Goal: Information Seeking & Learning: Understand process/instructions

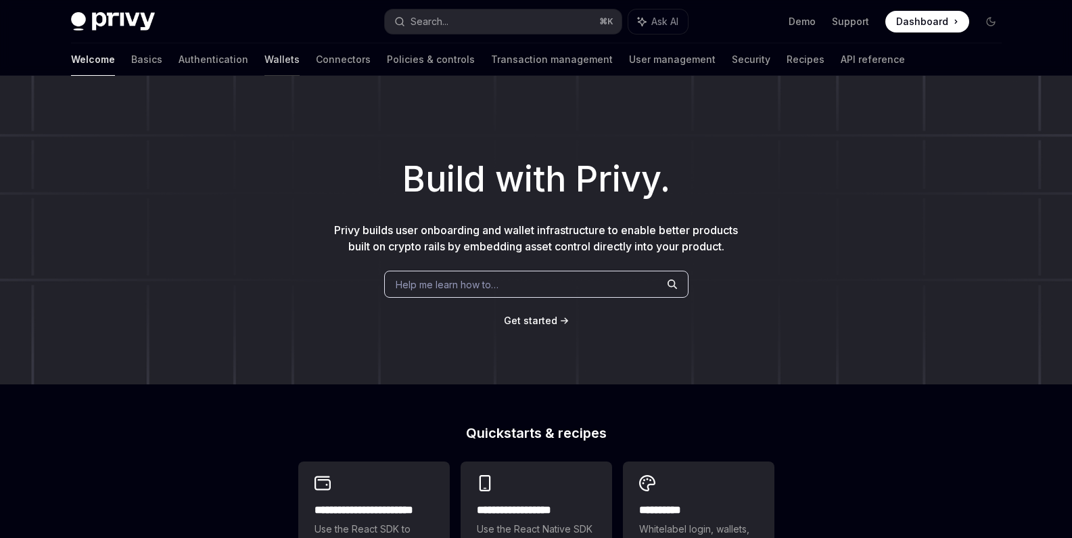
click at [265, 61] on link "Wallets" at bounding box center [282, 59] width 35 height 32
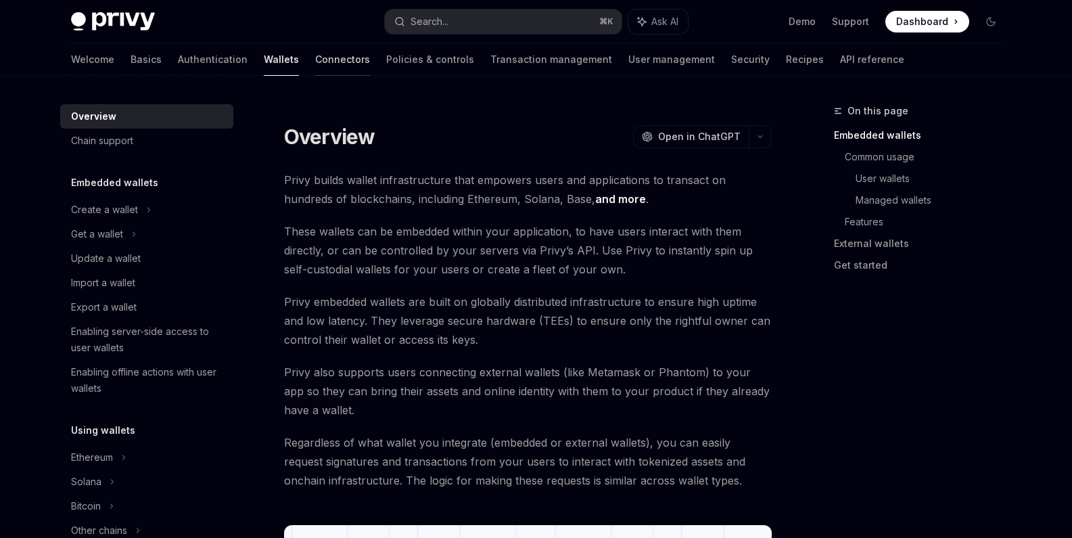
click at [315, 64] on link "Connectors" at bounding box center [342, 59] width 55 height 32
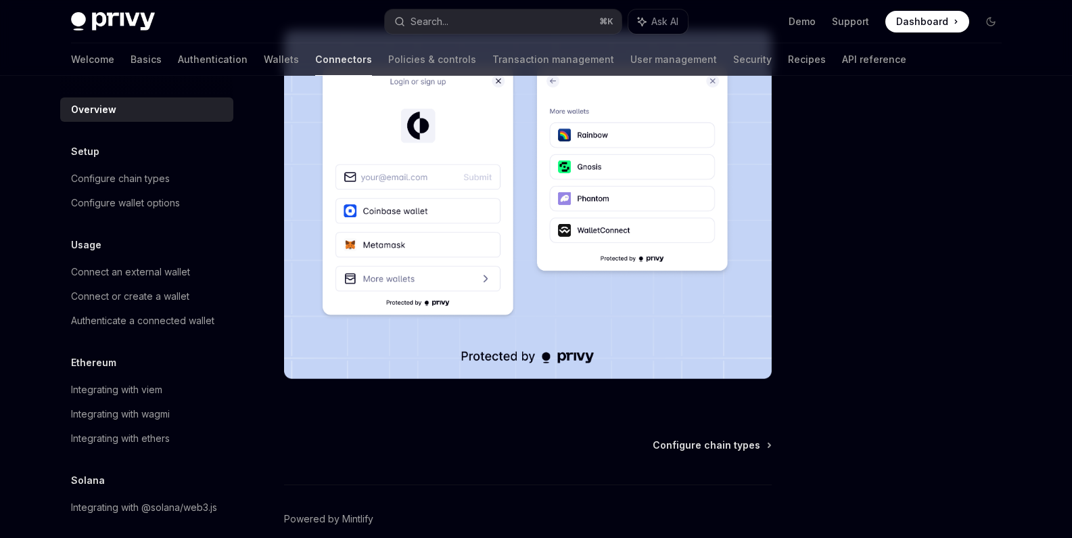
scroll to position [365, 0]
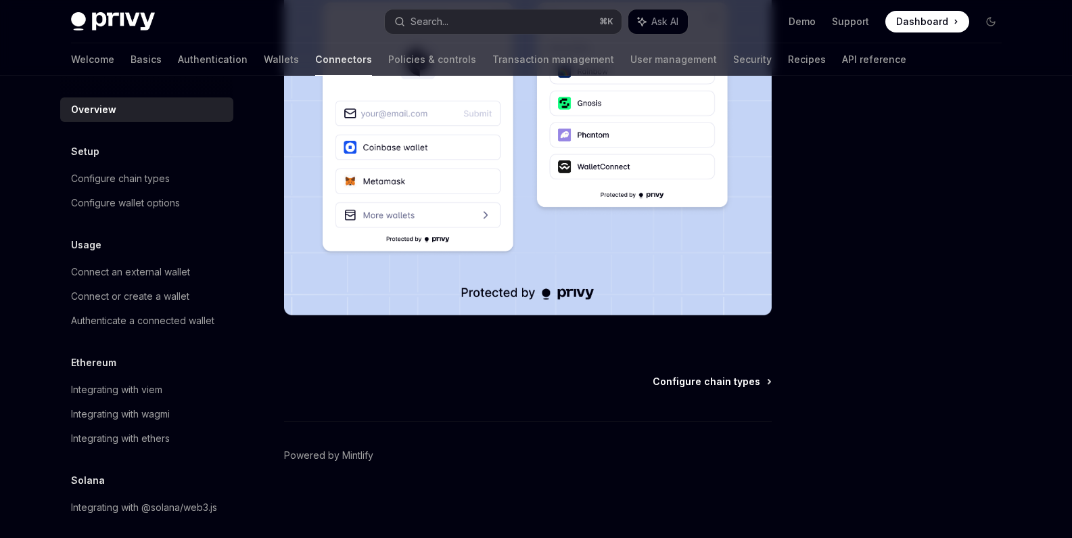
click at [754, 380] on span "Configure chain types" at bounding box center [707, 382] width 108 height 14
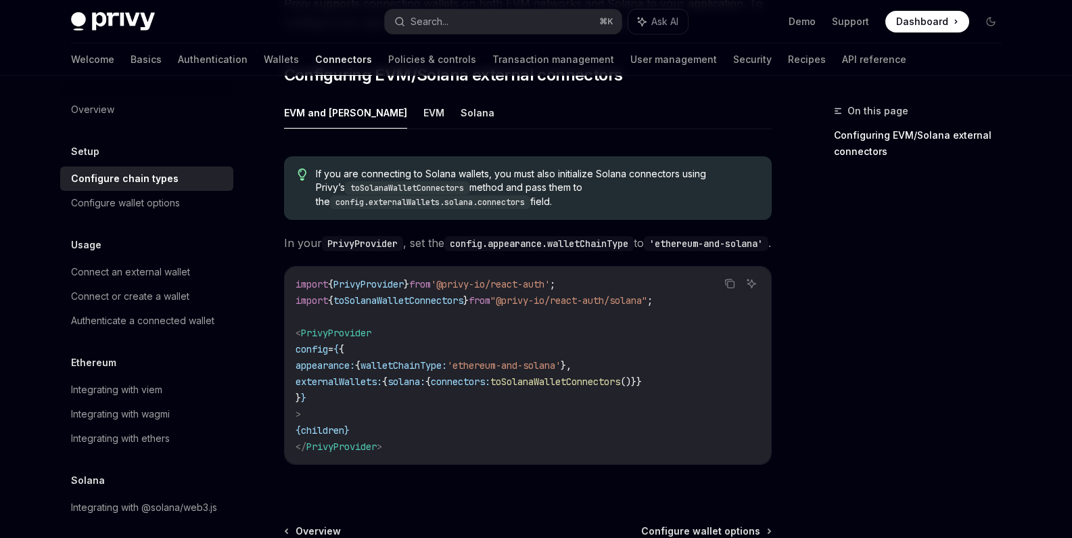
scroll to position [306, 0]
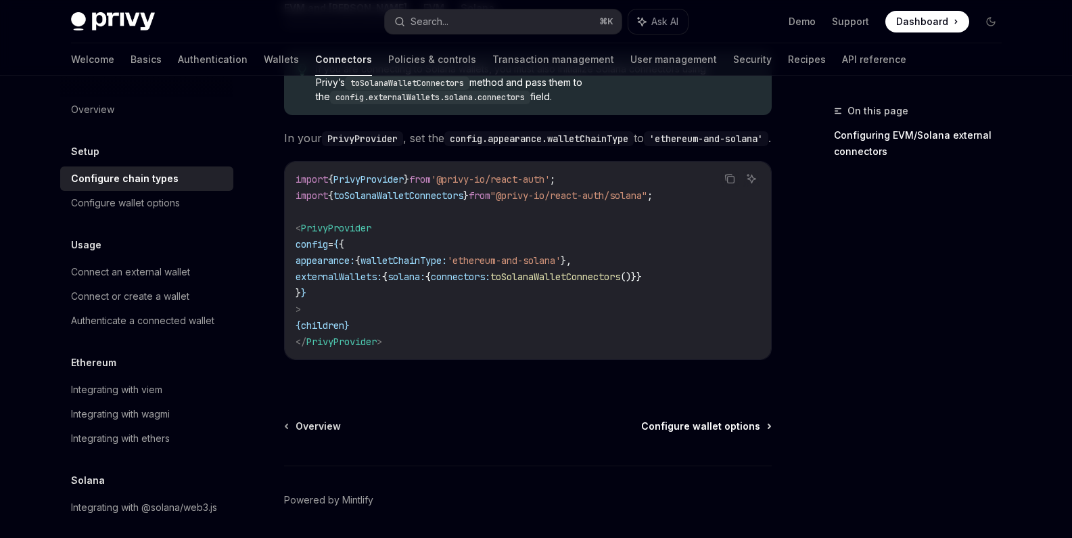
click at [711, 422] on span "Configure wallet options" at bounding box center [700, 426] width 119 height 14
type textarea "*"
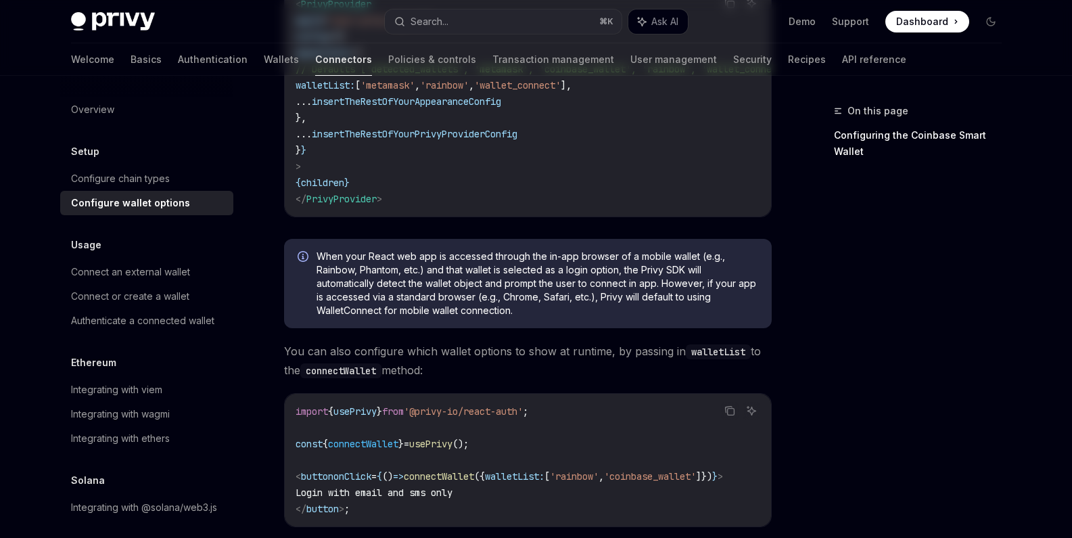
scroll to position [32, 0]
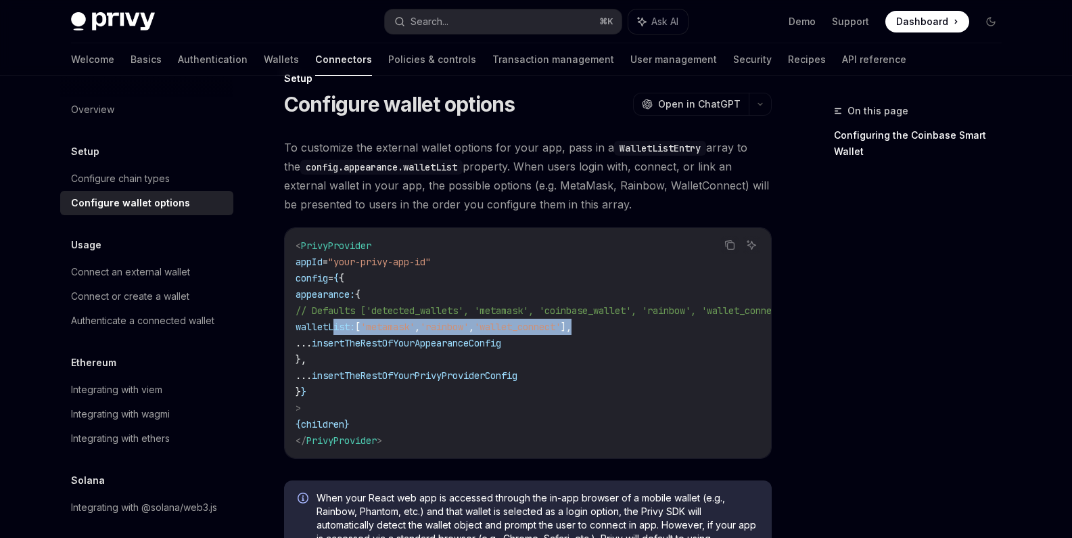
drag, startPoint x: 647, startPoint y: 319, endPoint x: 333, endPoint y: 327, distance: 314.0
click at [333, 327] on code "< PrivyProvider appId = "your-privy-app-id" config = { { appearance: { // Defau…" at bounding box center [561, 342] width 530 height 211
click at [532, 356] on code "< PrivyProvider appId = "your-privy-app-id" config = { { appearance: { // Defau…" at bounding box center [561, 342] width 530 height 211
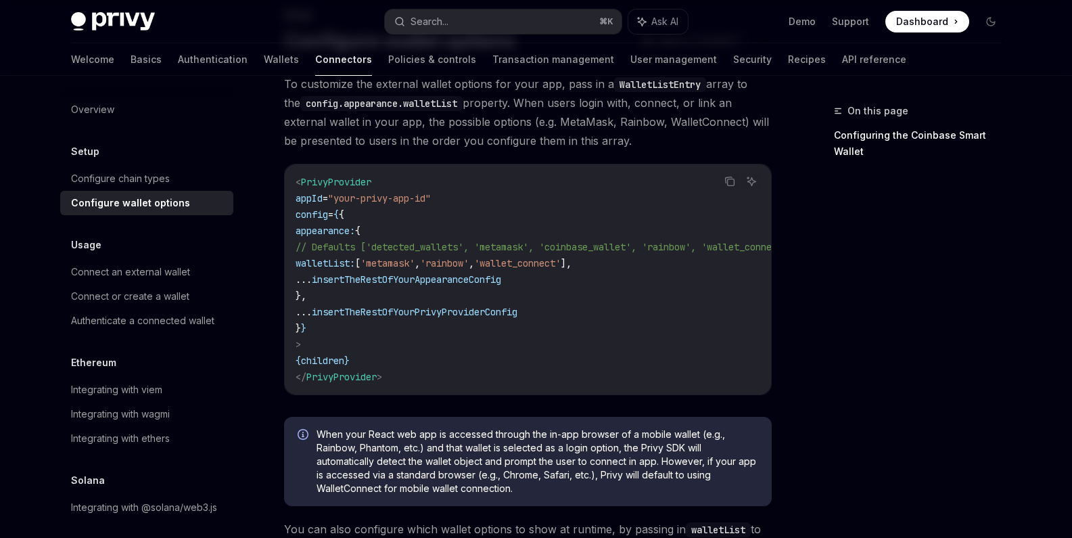
scroll to position [0, 0]
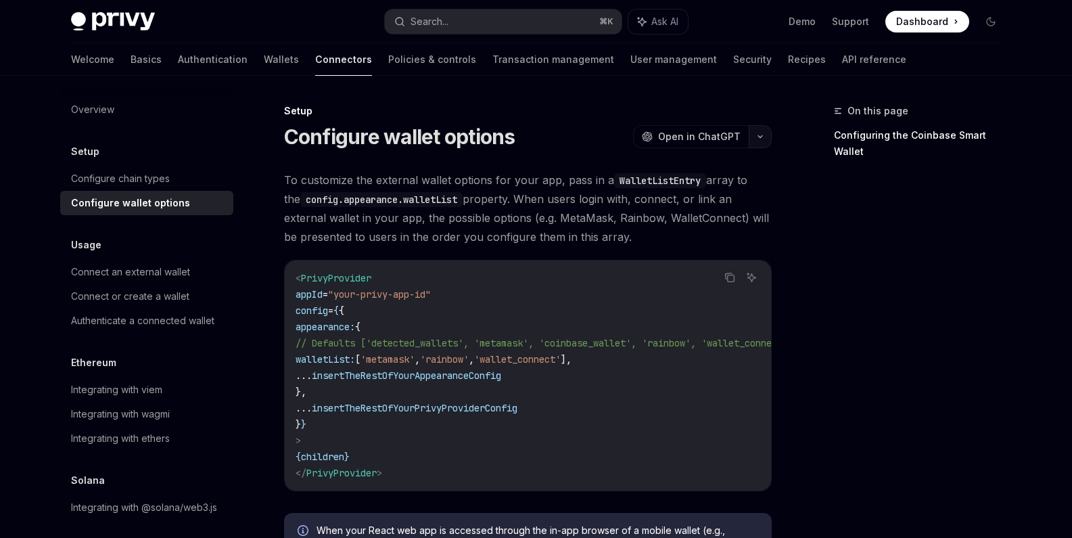
click at [769, 131] on button "button" at bounding box center [760, 136] width 23 height 23
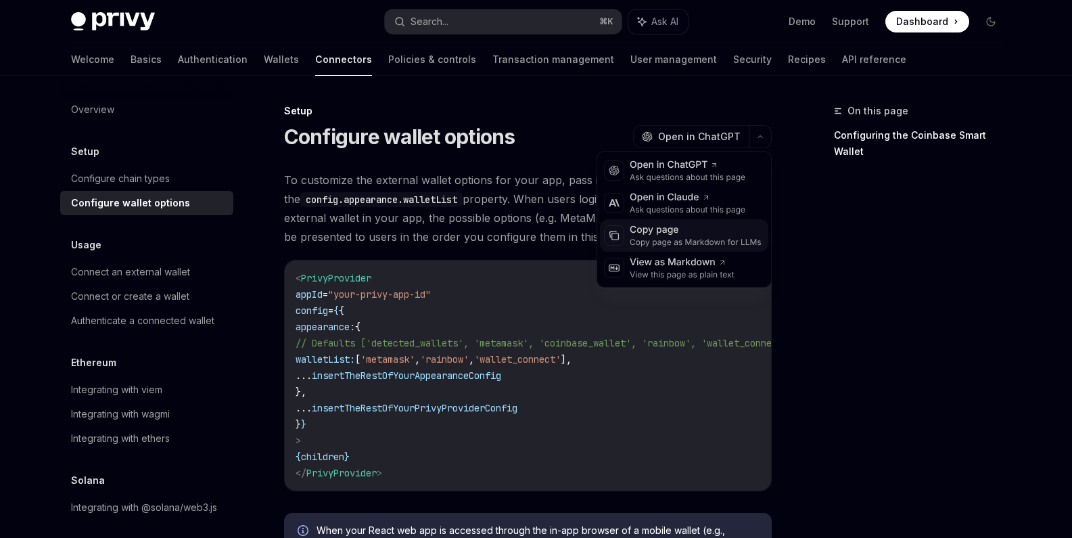
click at [737, 234] on div "Copy page" at bounding box center [696, 230] width 132 height 14
click at [757, 140] on button "button" at bounding box center [760, 136] width 23 height 23
click at [645, 231] on div "Copy page" at bounding box center [696, 230] width 132 height 14
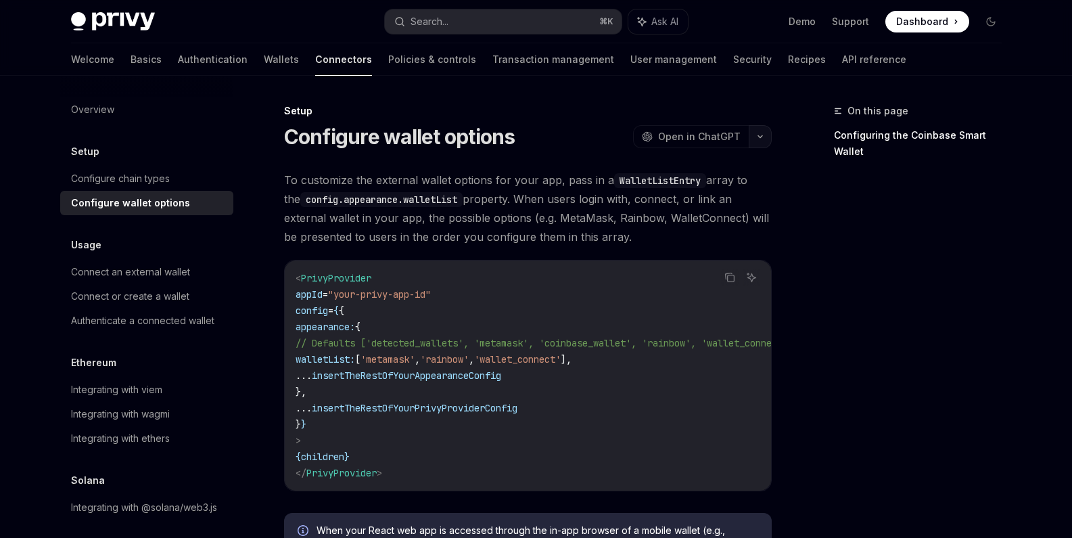
click at [759, 134] on button "button" at bounding box center [760, 136] width 23 height 23
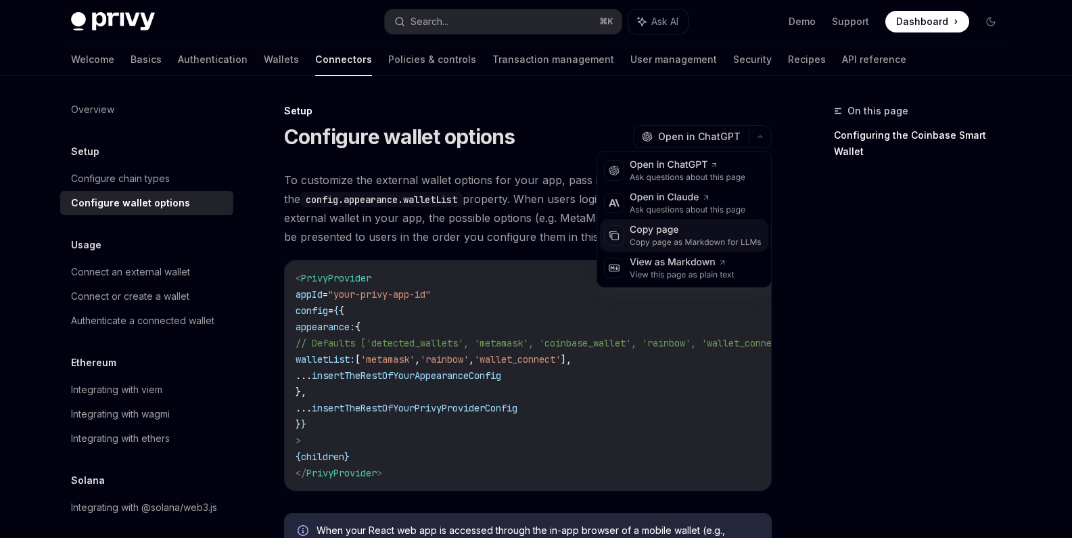
click at [615, 234] on icon at bounding box center [614, 235] width 11 height 11
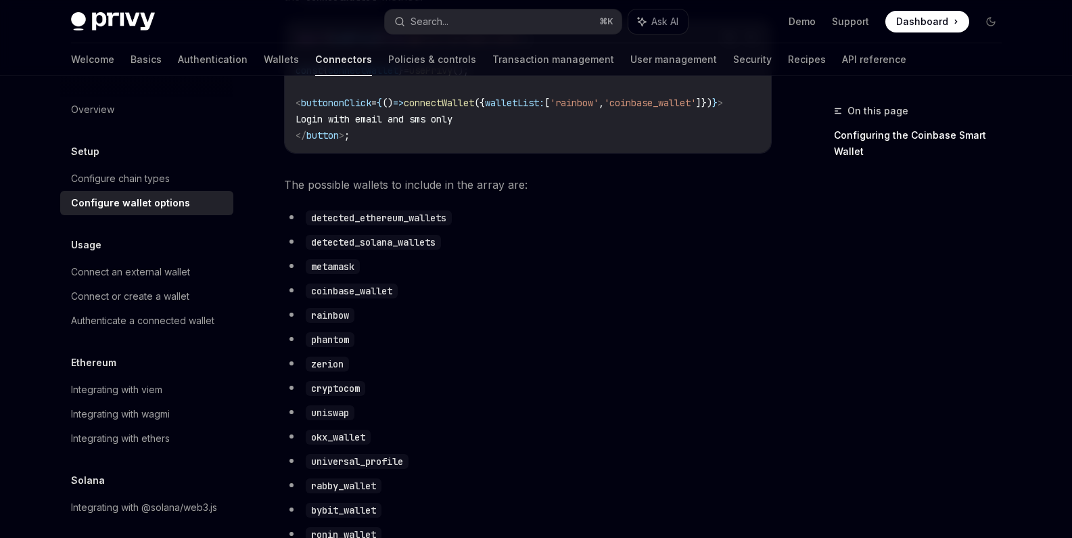
scroll to position [941, 0]
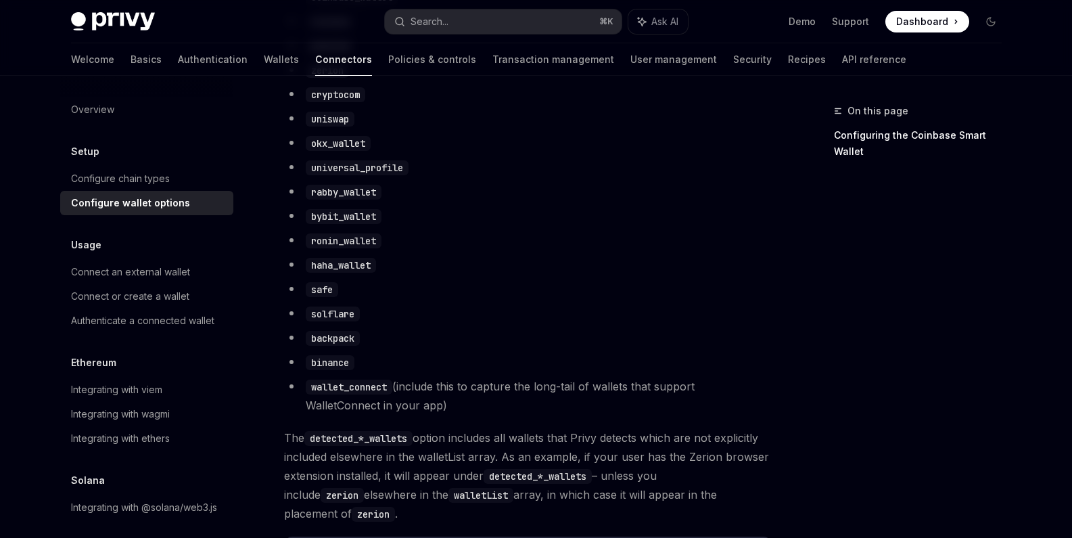
click at [341, 382] on code "wallet_connect" at bounding box center [349, 387] width 87 height 15
copy code "wallet_connect"
click at [515, 217] on li "bybit_wallet" at bounding box center [528, 215] width 488 height 19
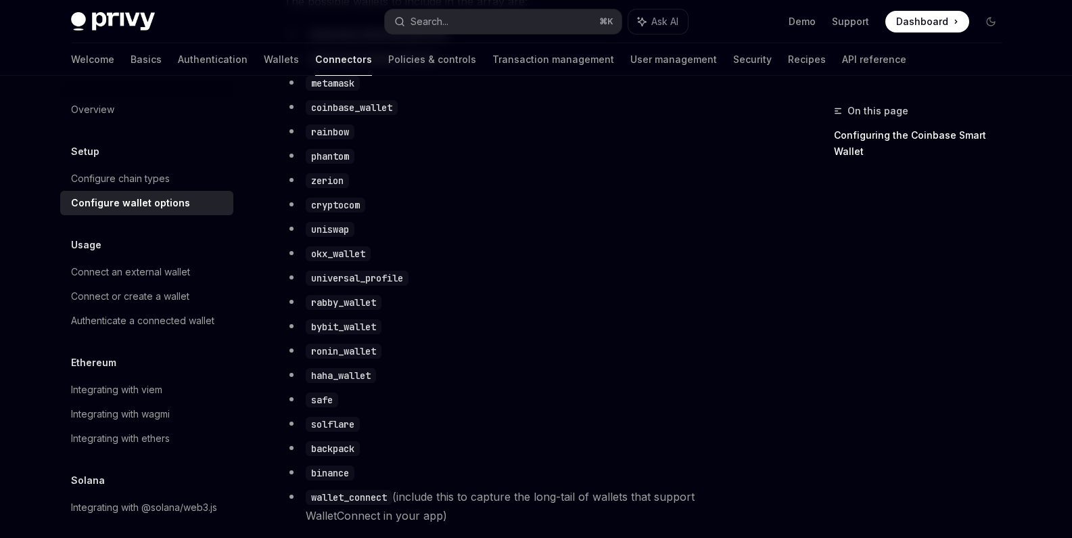
scroll to position [833, 0]
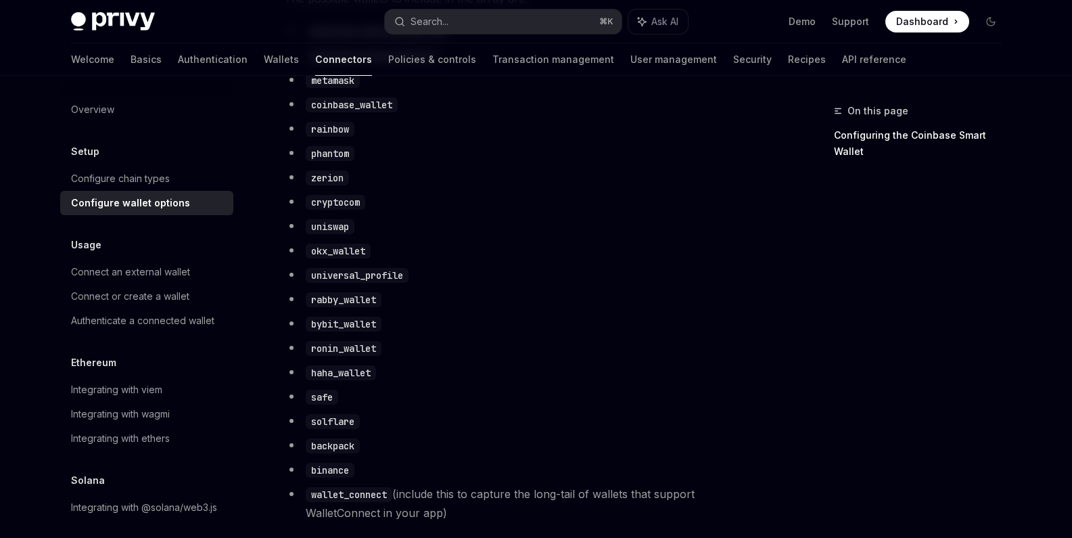
click at [339, 495] on code "wallet_connect" at bounding box center [349, 494] width 87 height 15
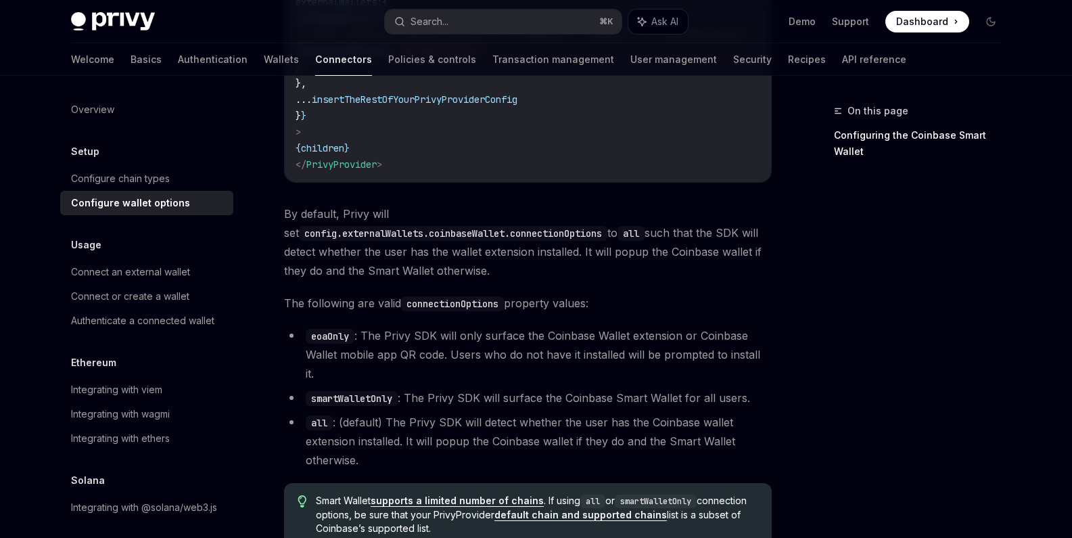
scroll to position [1939, 0]
